Goal: Task Accomplishment & Management: Manage account settings

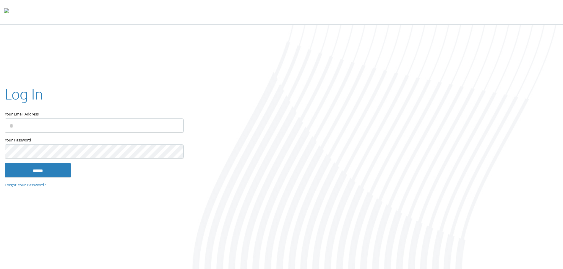
click at [133, 124] on input "Your Email Address" at bounding box center [94, 126] width 179 height 14
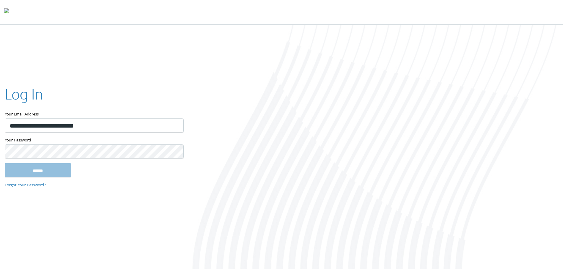
type input "**********"
click at [5, 163] on input "******" at bounding box center [38, 170] width 66 height 14
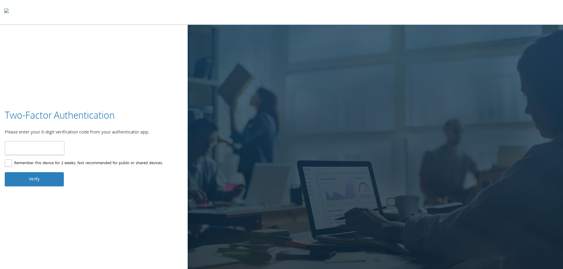
type input "******"
